Goal: Transaction & Acquisition: Purchase product/service

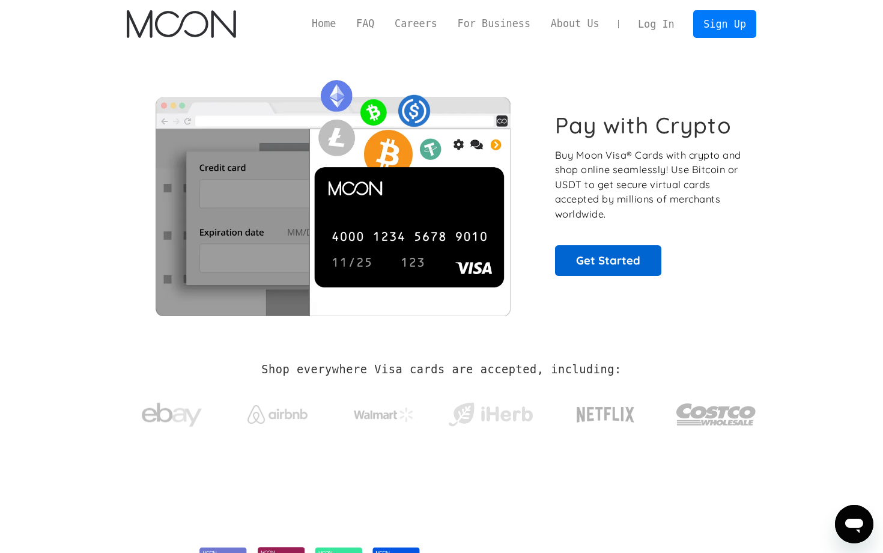
click at [605, 257] on link "Get Started" at bounding box center [608, 260] width 106 height 30
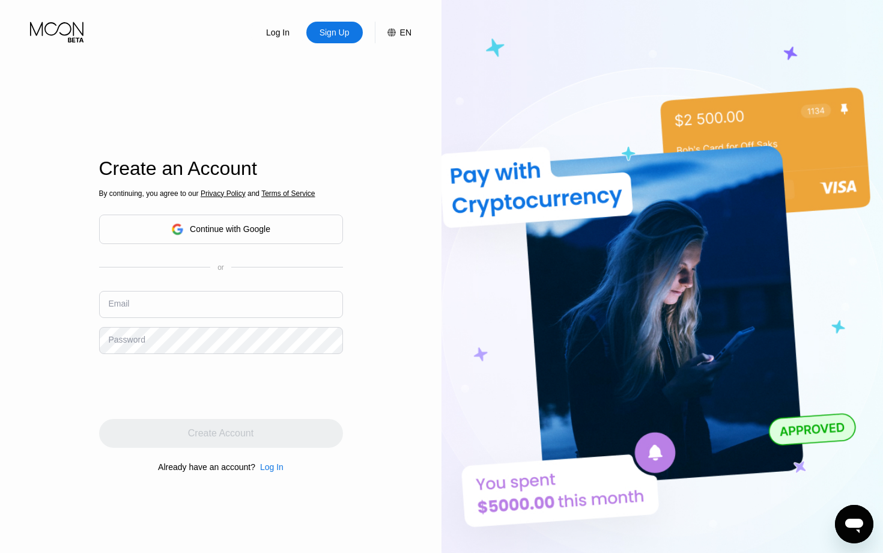
click at [232, 294] on input "text" at bounding box center [221, 304] width 244 height 27
type input "IanClaproth@pm.me"
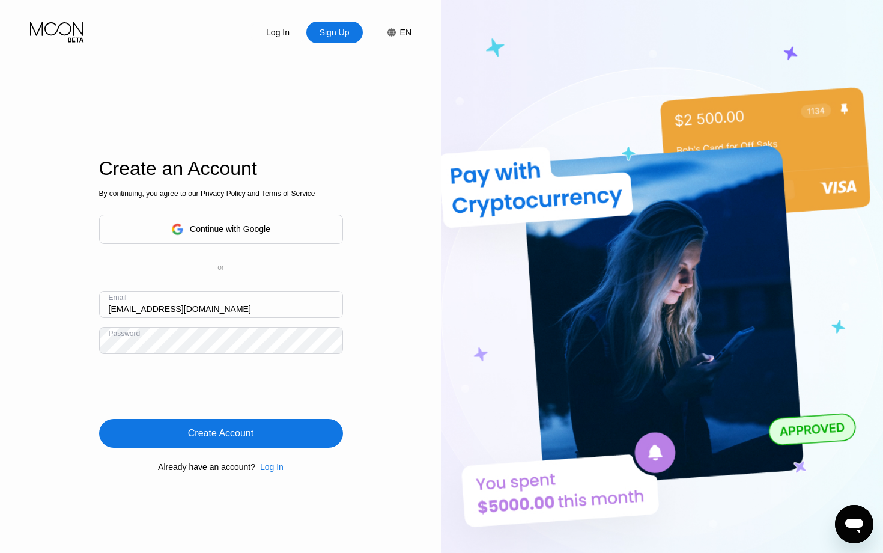
click at [274, 442] on div "Create Account" at bounding box center [221, 433] width 244 height 29
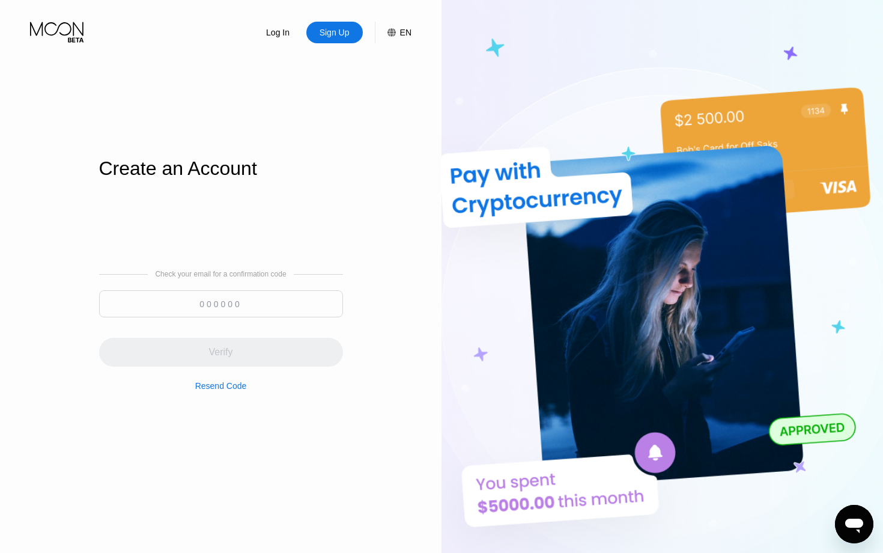
click at [317, 306] on input at bounding box center [221, 303] width 244 height 27
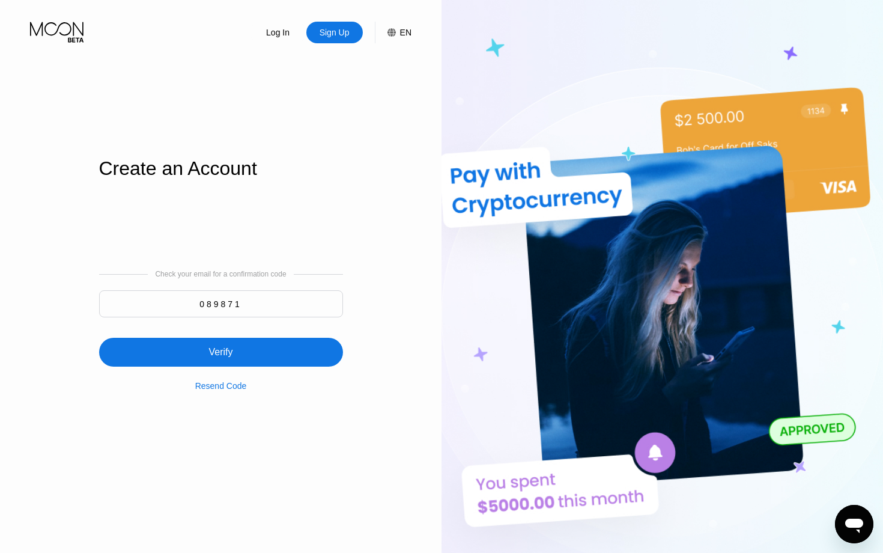
type input "089871"
click at [285, 348] on div "Verify" at bounding box center [221, 352] width 244 height 29
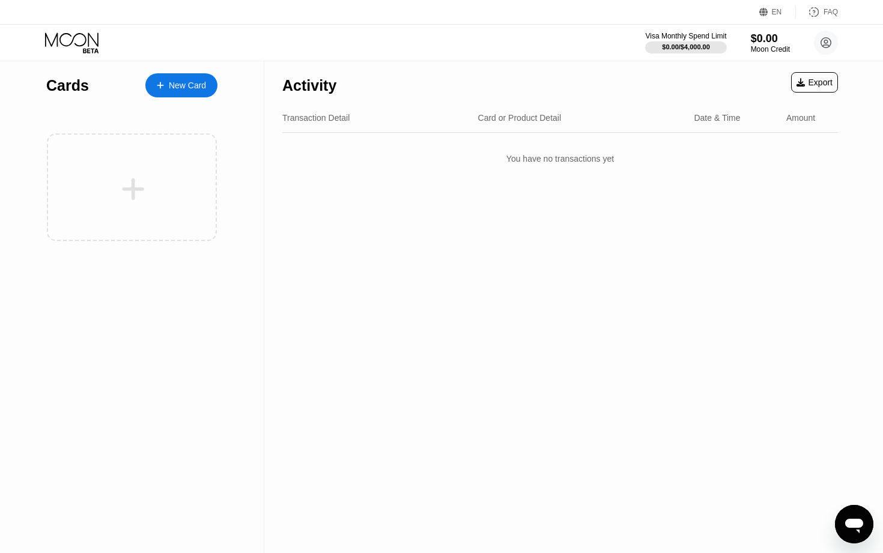
click at [174, 85] on div "New Card" at bounding box center [187, 85] width 37 height 10
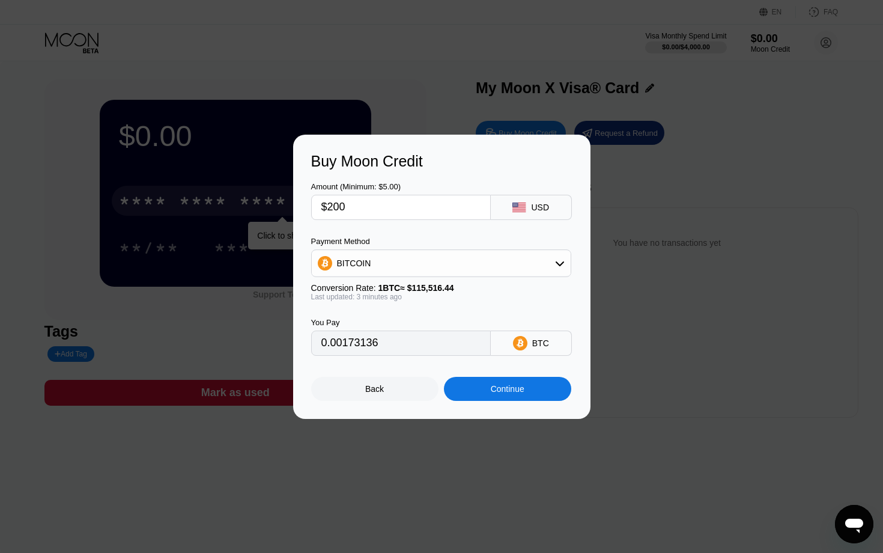
click at [503, 386] on div "Continue" at bounding box center [508, 389] width 34 height 10
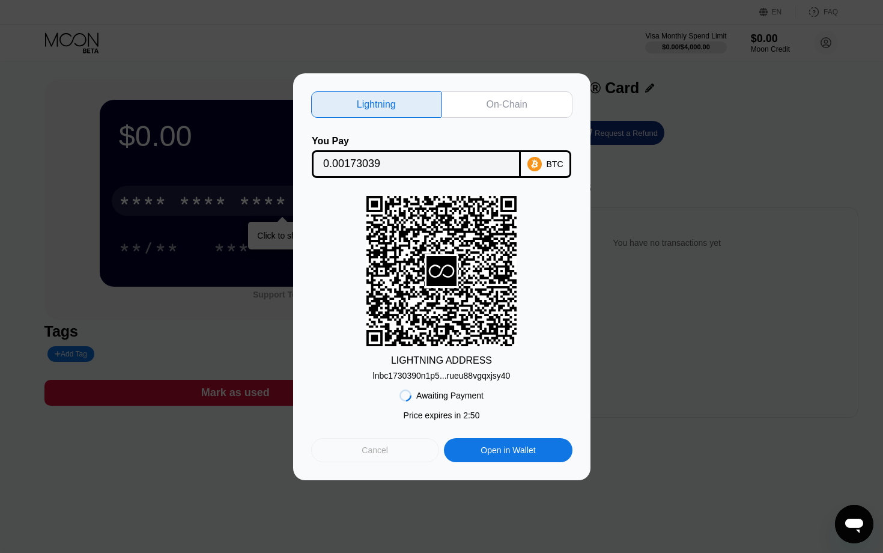
click at [415, 453] on div "Cancel" at bounding box center [375, 450] width 128 height 24
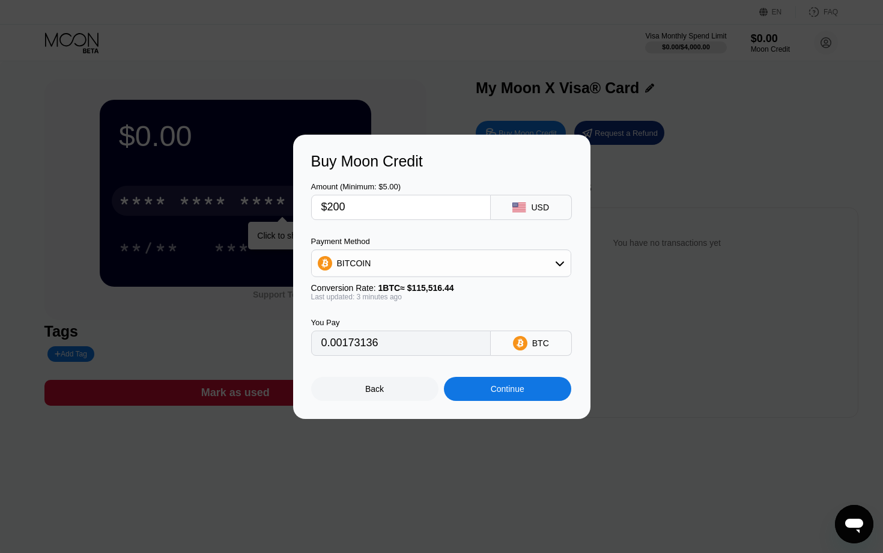
type input "0.00173026"
click at [540, 210] on div "USD" at bounding box center [540, 207] width 18 height 10
click at [515, 396] on div "Continue" at bounding box center [507, 389] width 127 height 24
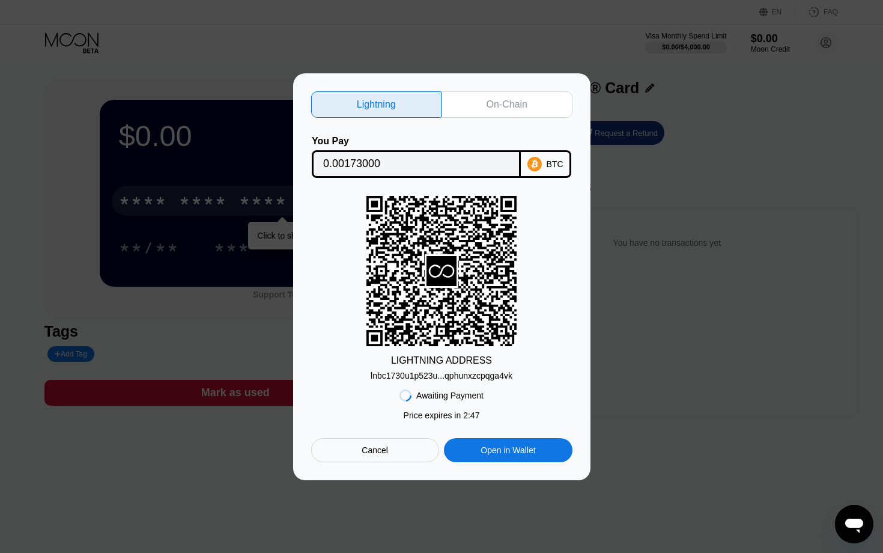
click at [511, 377] on div "lnbc1730u1p523u...qphunxzcpqga4vk" at bounding box center [442, 376] width 142 height 10
click at [486, 376] on div "lnbc1730u1p523u...qphunxzcpqga4vk" at bounding box center [442, 376] width 142 height 10
click at [481, 449] on div "Open in Wallet" at bounding box center [508, 449] width 55 height 11
click at [504, 102] on div "On-Chain" at bounding box center [507, 105] width 41 height 12
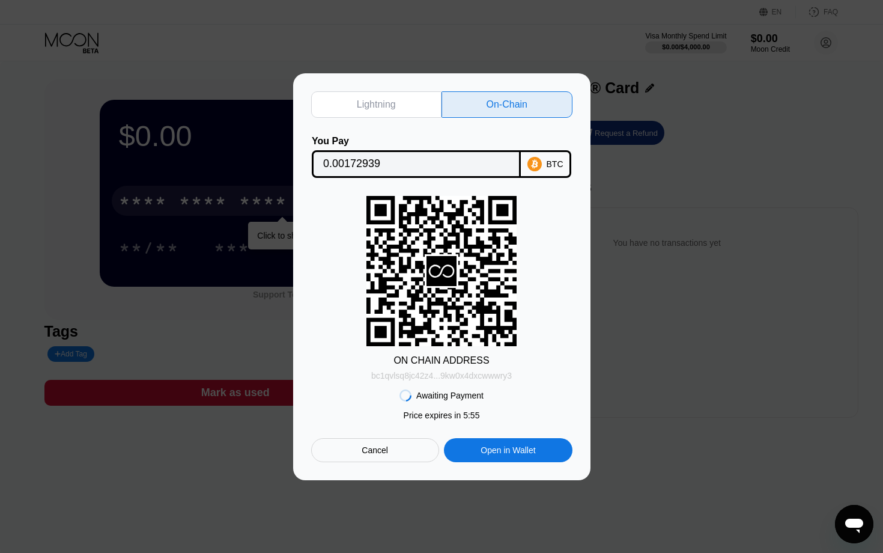
click at [500, 377] on div "bc1qvlsq8jc42z4...9kw0x4dxcwwwry3" at bounding box center [441, 376] width 141 height 10
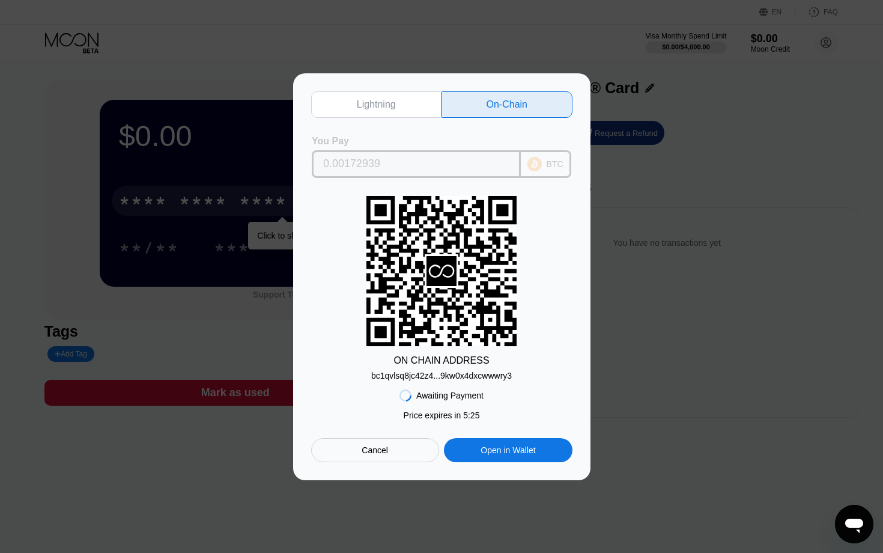
drag, startPoint x: 400, startPoint y: 159, endPoint x: 325, endPoint y: 159, distance: 75.1
click at [324, 159] on input "0.00172939" at bounding box center [416, 164] width 186 height 24
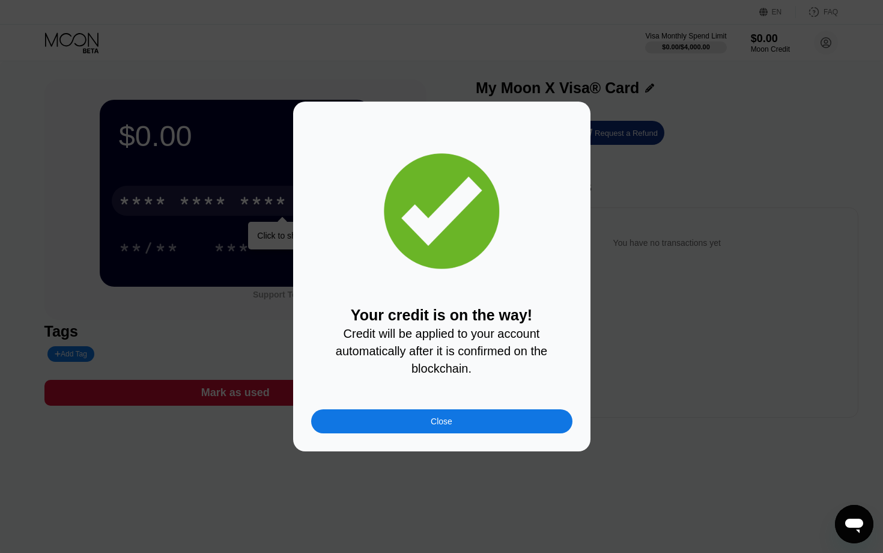
click at [452, 420] on div "Close" at bounding box center [442, 421] width 22 height 10
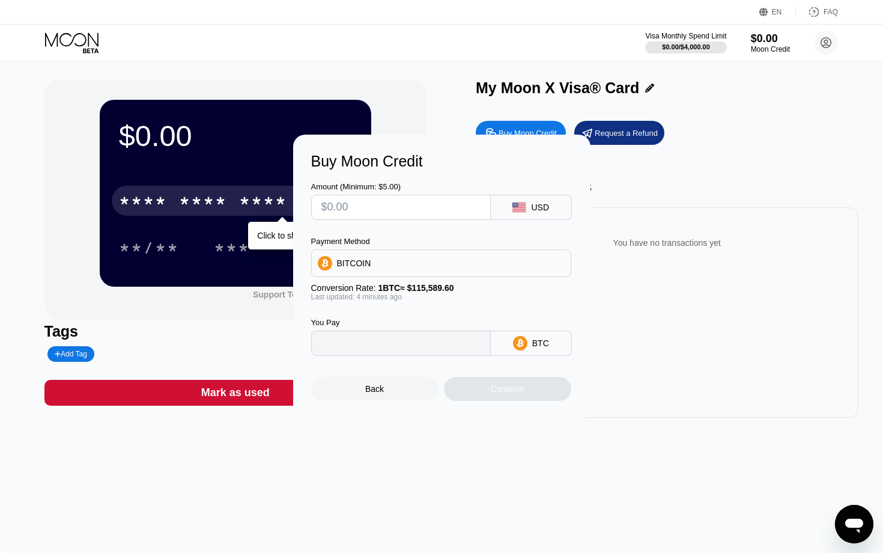
type input "0"
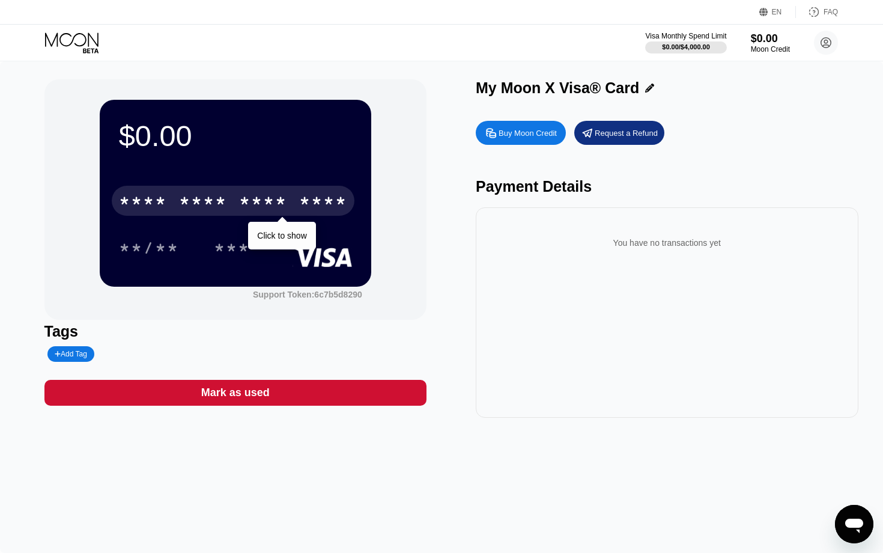
click at [289, 234] on div "**/** ***" at bounding box center [235, 247] width 233 height 30
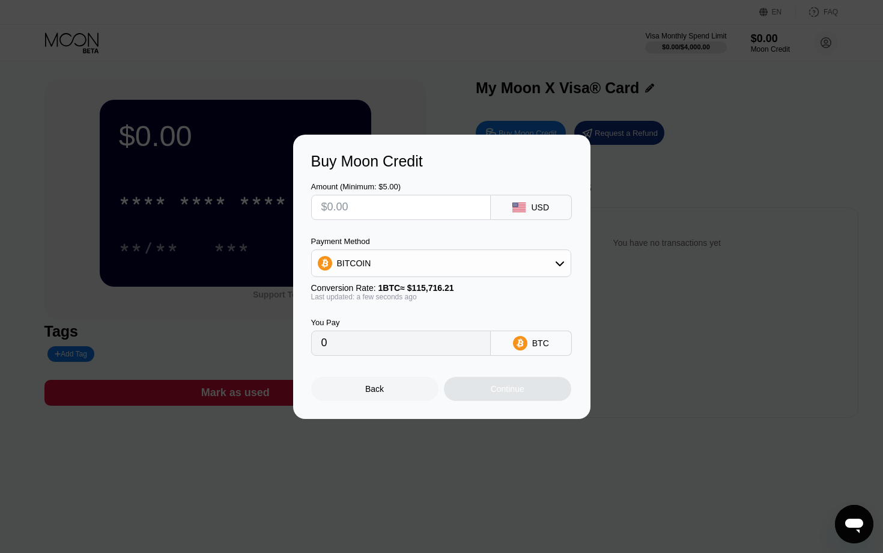
click at [374, 389] on div "Back" at bounding box center [374, 389] width 19 height 10
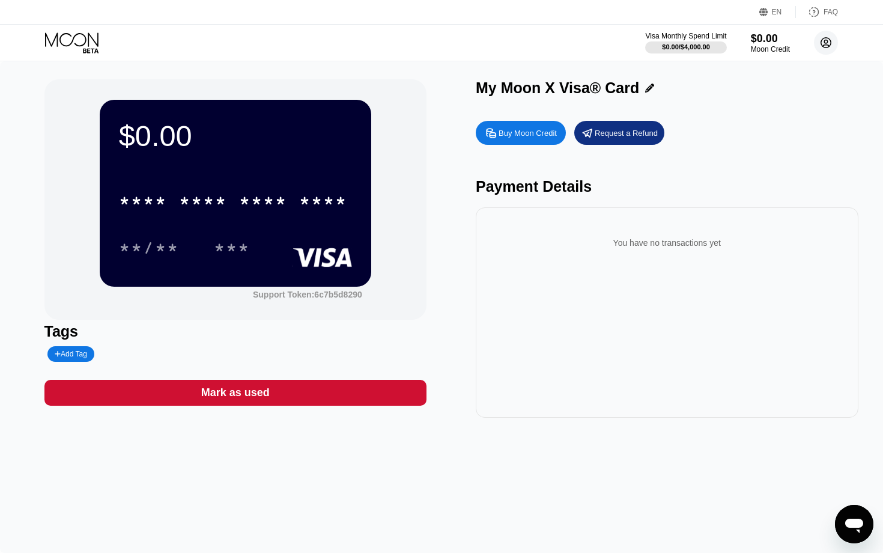
click at [825, 42] on circle at bounding box center [826, 43] width 24 height 24
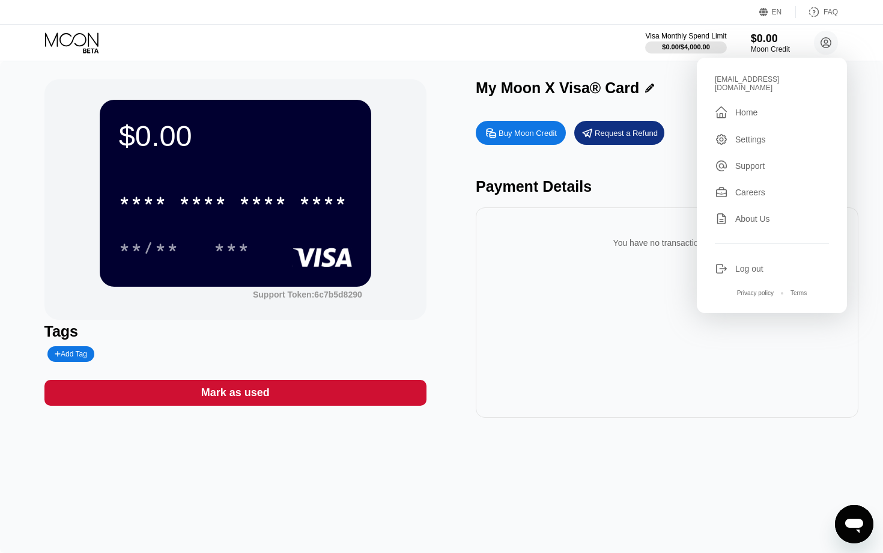
click at [499, 55] on div "Visa Monthly Spend Limit $0.00 / $4,000.00 $0.00 Moon Credit ianclaproth@pm.me …" at bounding box center [441, 43] width 883 height 36
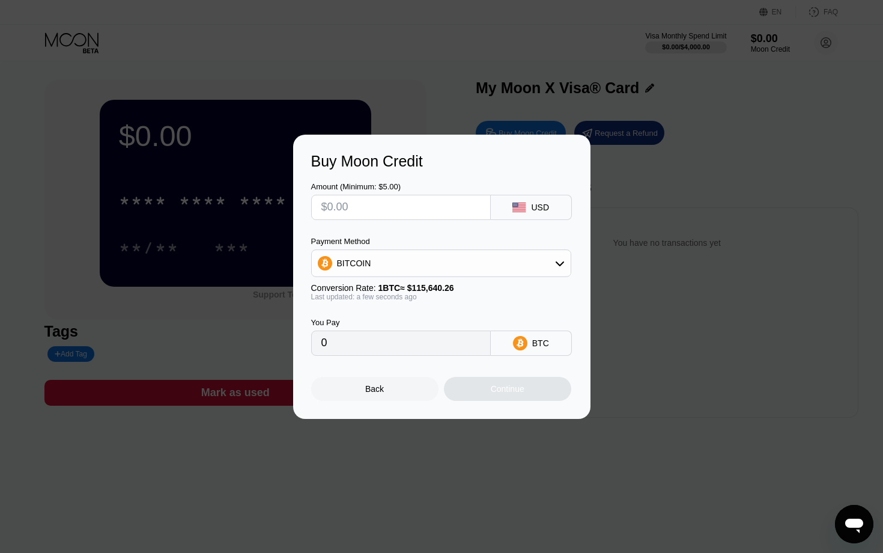
click at [402, 394] on div "Back" at bounding box center [374, 389] width 127 height 24
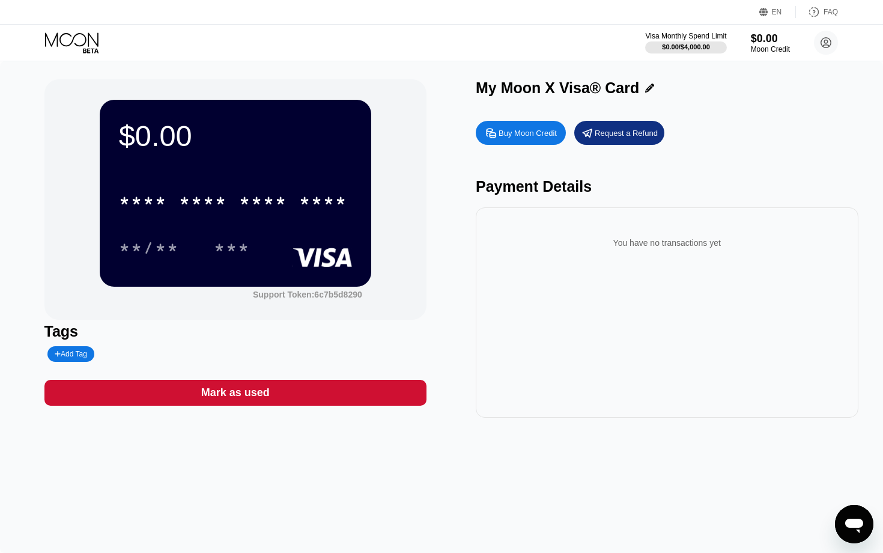
click at [278, 401] on div "Mark as used" at bounding box center [235, 393] width 383 height 26
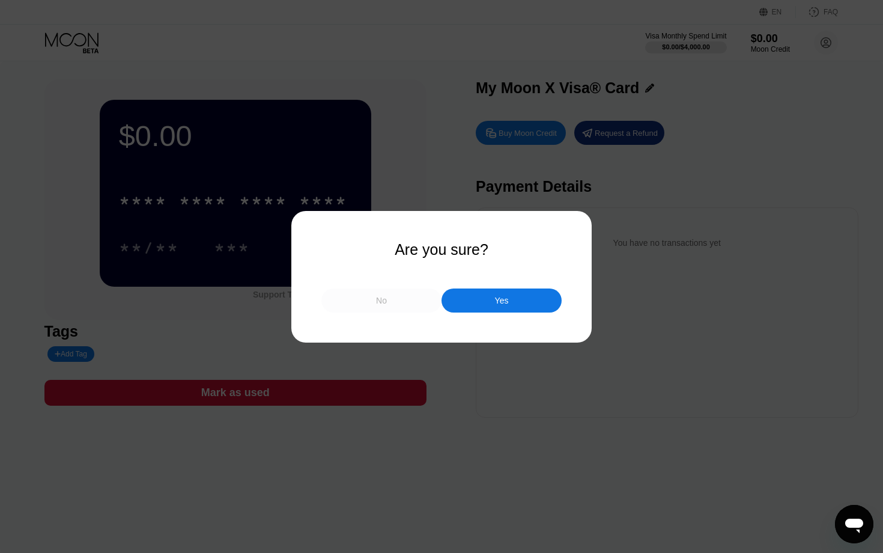
click at [399, 294] on div "No" at bounding box center [381, 300] width 120 height 24
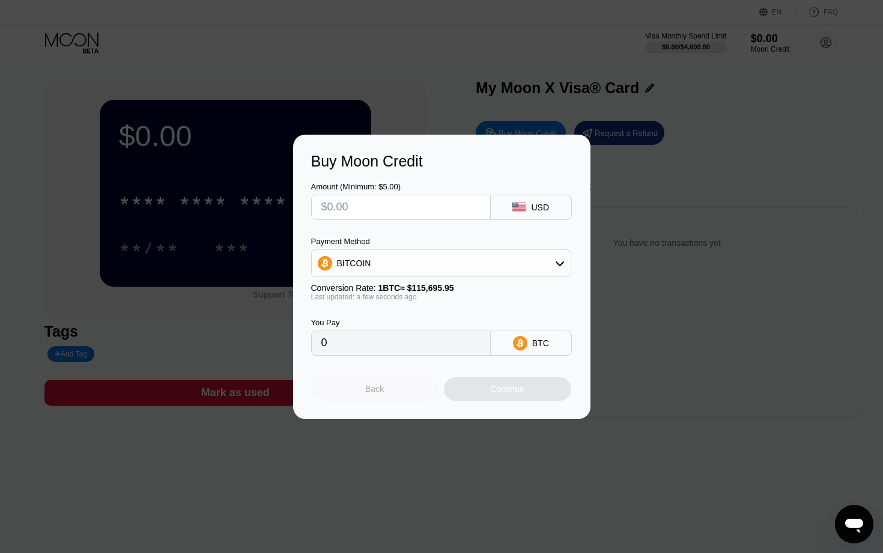
click at [395, 383] on div "Back" at bounding box center [374, 389] width 127 height 24
